Goal: Task Accomplishment & Management: Manage account settings

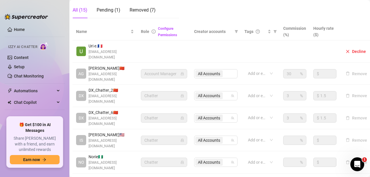
scroll to position [118, 37]
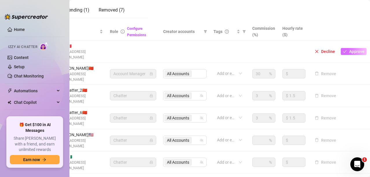
click at [349, 48] on button "Approve" at bounding box center [354, 51] width 26 height 7
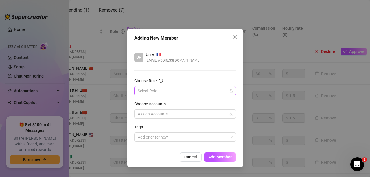
click at [188, 91] on input "Choose Role" at bounding box center [183, 91] width 90 height 9
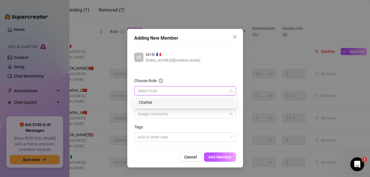
click at [162, 107] on div "Chatter" at bounding box center [185, 102] width 100 height 9
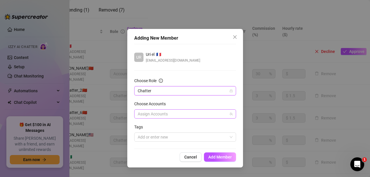
click at [158, 115] on div at bounding box center [181, 114] width 93 height 8
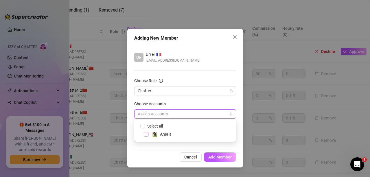
click at [148, 136] on span "Select tree node" at bounding box center [146, 134] width 5 height 5
checkbox input "true"
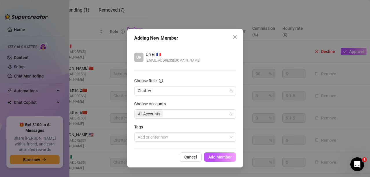
click at [150, 161] on div "Cancel Add Member" at bounding box center [185, 157] width 102 height 9
click at [219, 158] on span "Add Member" at bounding box center [219, 157] width 23 height 5
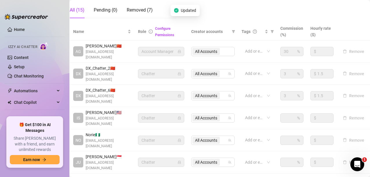
scroll to position [142, 10]
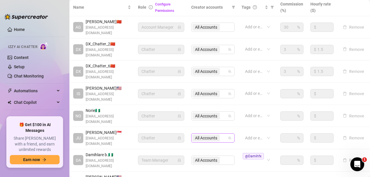
click at [228, 137] on icon "team" at bounding box center [229, 138] width 3 height 3
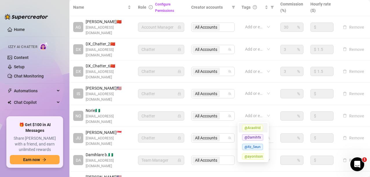
click at [264, 133] on div "Add or enter new" at bounding box center [258, 137] width 32 height 9
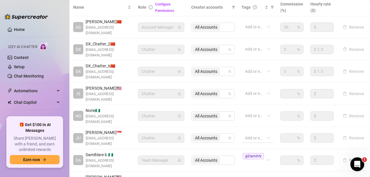
click at [264, 133] on div "Add or enter new" at bounding box center [258, 137] width 32 height 9
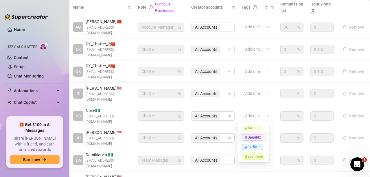
click at [253, 137] on span "@Damihfx" at bounding box center [252, 137] width 21 height 6
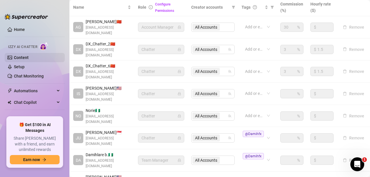
click at [29, 60] on link "Content" at bounding box center [21, 57] width 15 height 5
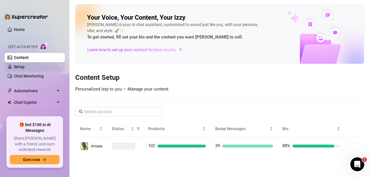
click at [24, 67] on link "Setup" at bounding box center [19, 67] width 11 height 5
